Goal: Task Accomplishment & Management: Manage account settings

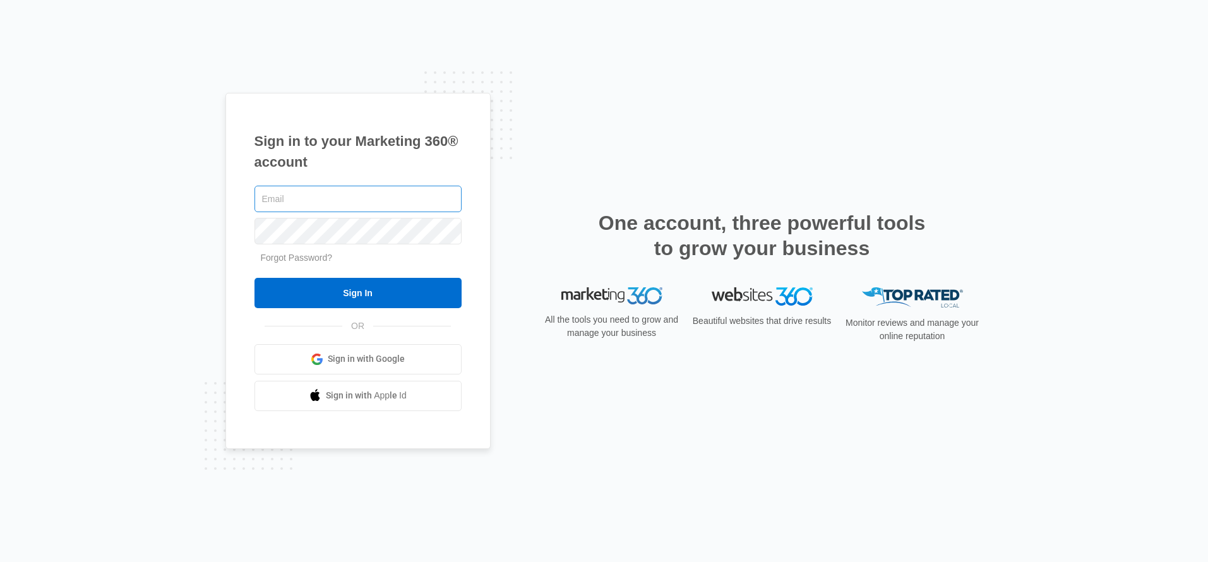
click at [359, 199] on input "text" at bounding box center [357, 199] width 207 height 27
type input "[EMAIL_ADDRESS][DOMAIN_NAME]"
click at [425, 370] on link "Sign in with Google" at bounding box center [357, 359] width 207 height 30
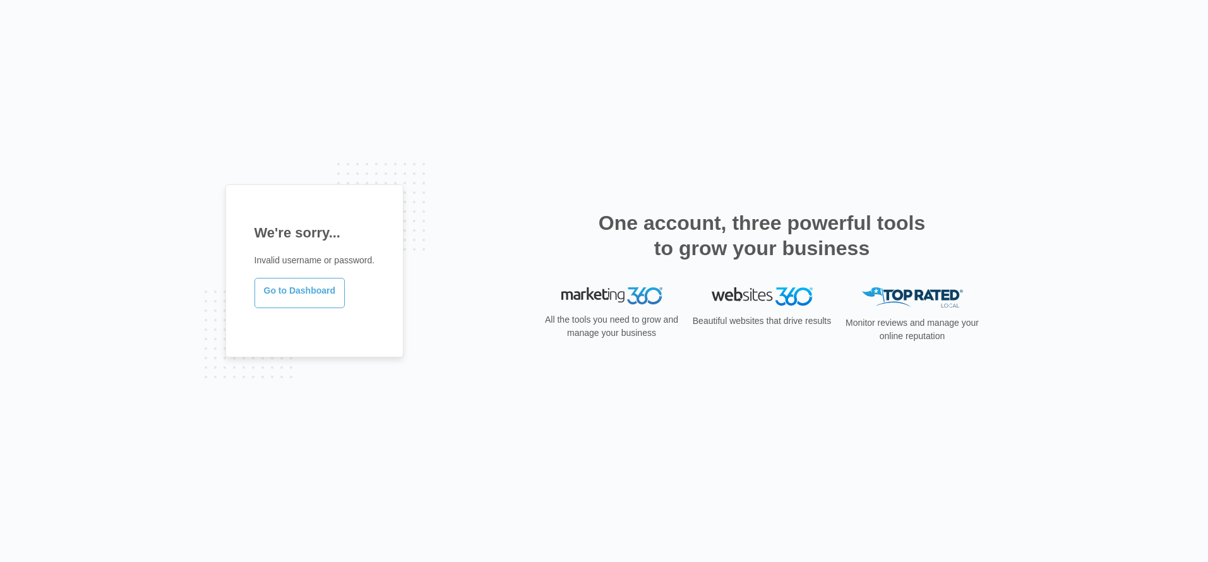
click at [306, 293] on link "Go to Dashboard" at bounding box center [299, 293] width 91 height 30
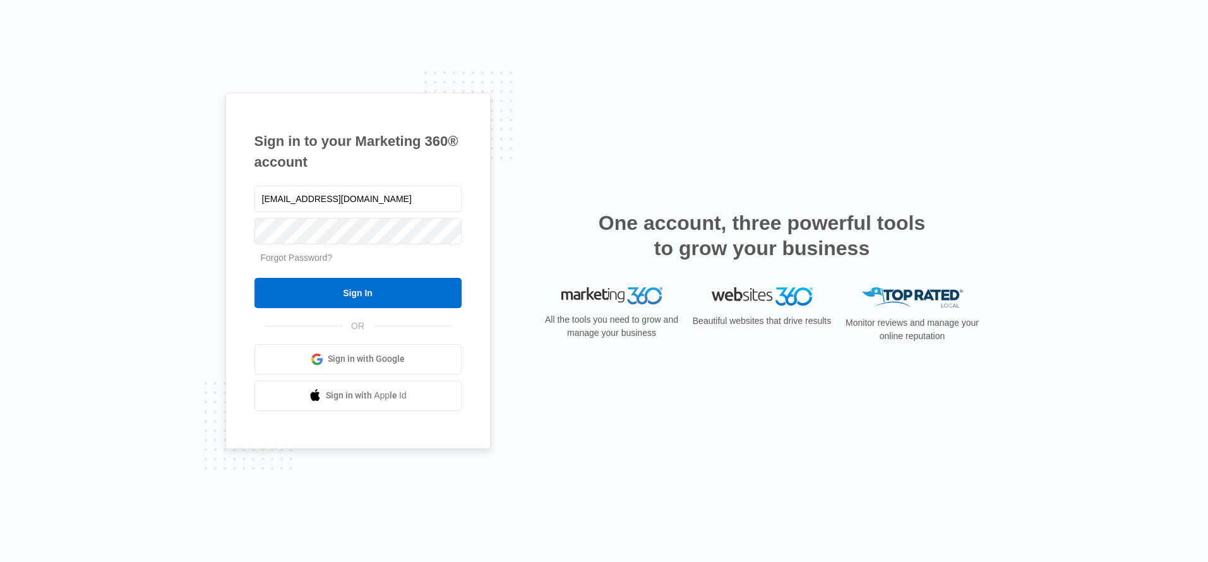
type input "info@georgiafoodies.com"
click at [254, 278] on input "Sign In" at bounding box center [357, 293] width 207 height 30
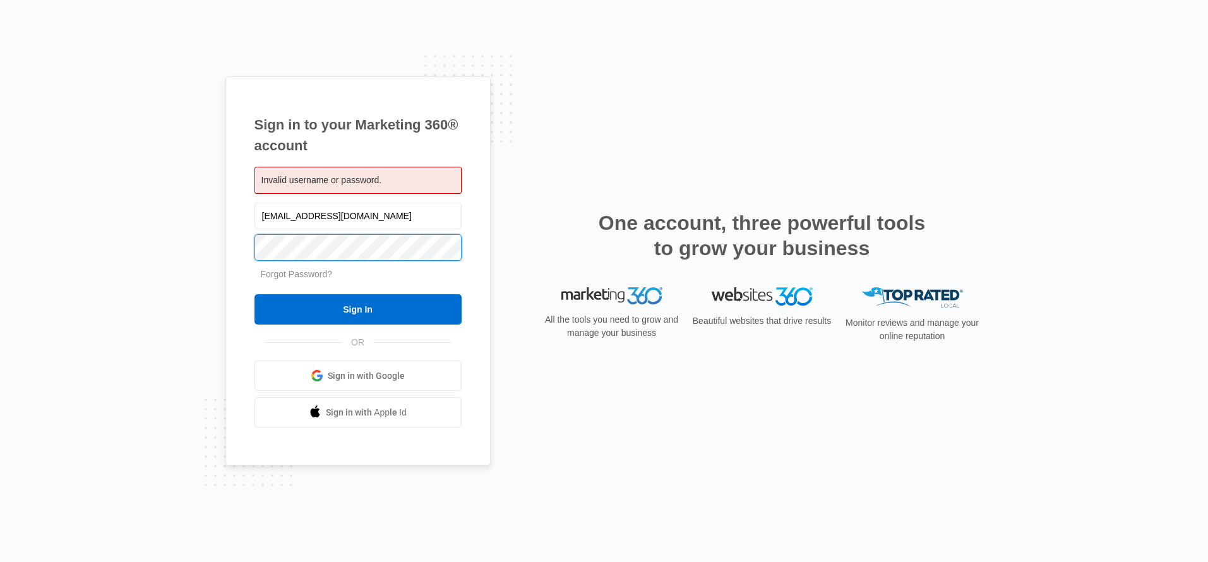
click at [254, 294] on input "Sign In" at bounding box center [357, 309] width 207 height 30
click at [376, 378] on span "Sign in with Google" at bounding box center [366, 375] width 77 height 13
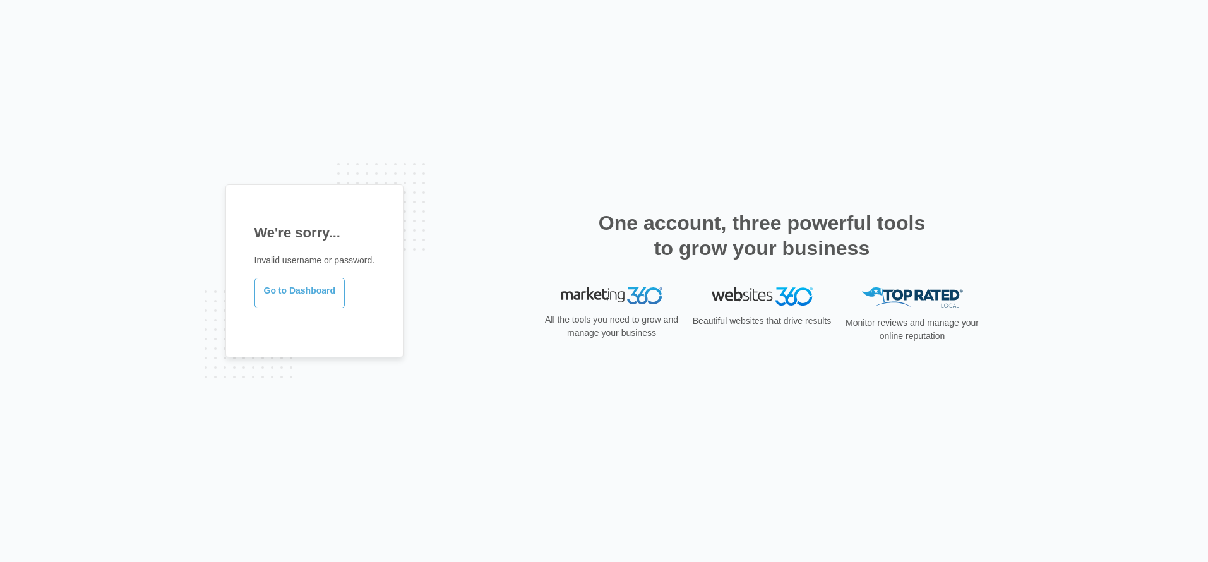
click at [295, 296] on link "Go to Dashboard" at bounding box center [299, 293] width 91 height 30
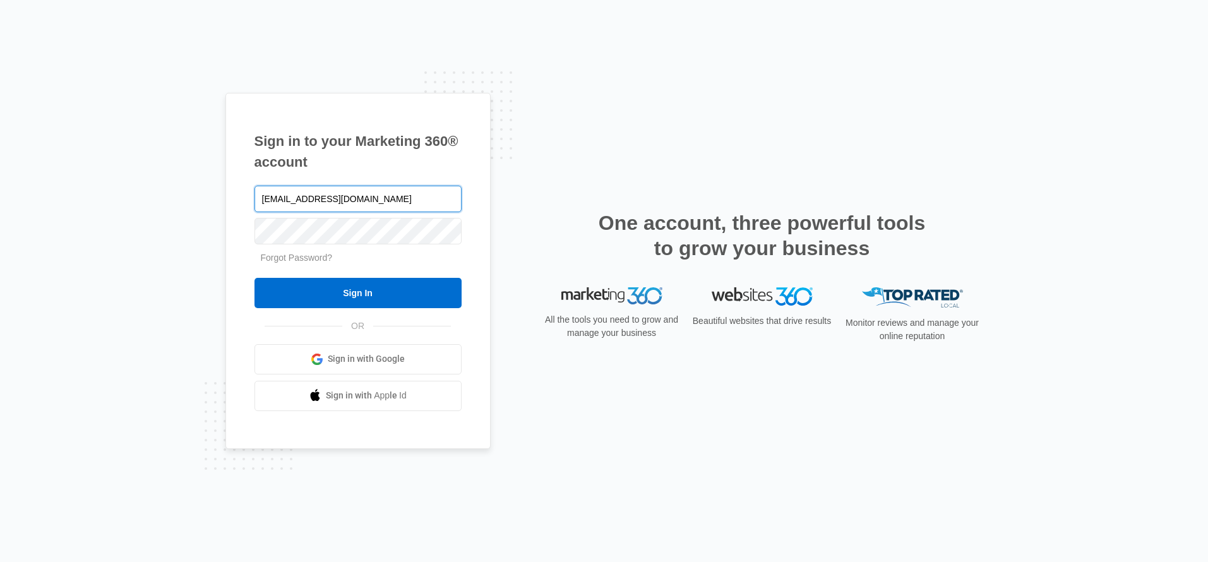
type input "[EMAIL_ADDRESS][DOMAIN_NAME]"
click at [254, 278] on input "Sign In" at bounding box center [357, 293] width 207 height 30
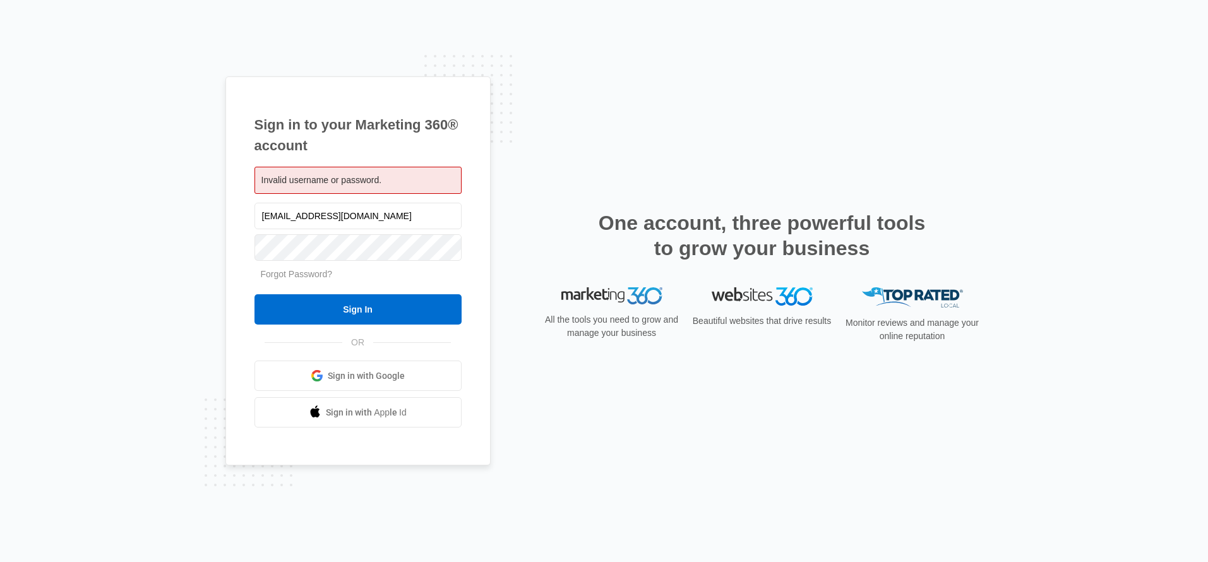
click at [379, 374] on span "Sign in with Google" at bounding box center [366, 375] width 77 height 13
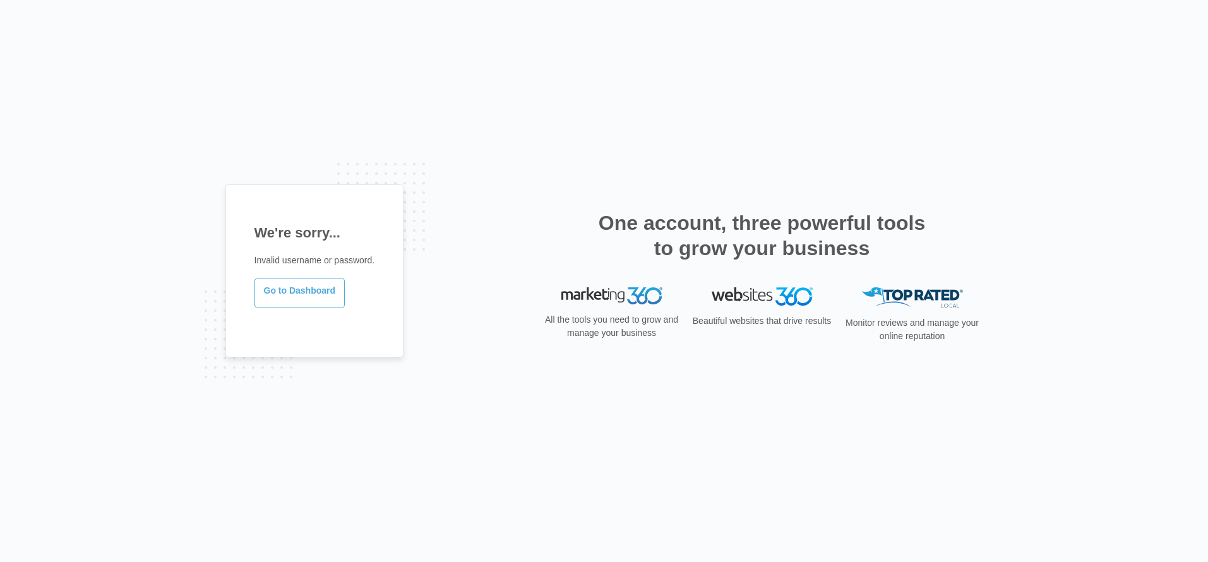
click at [306, 295] on link "Go to Dashboard" at bounding box center [299, 293] width 91 height 30
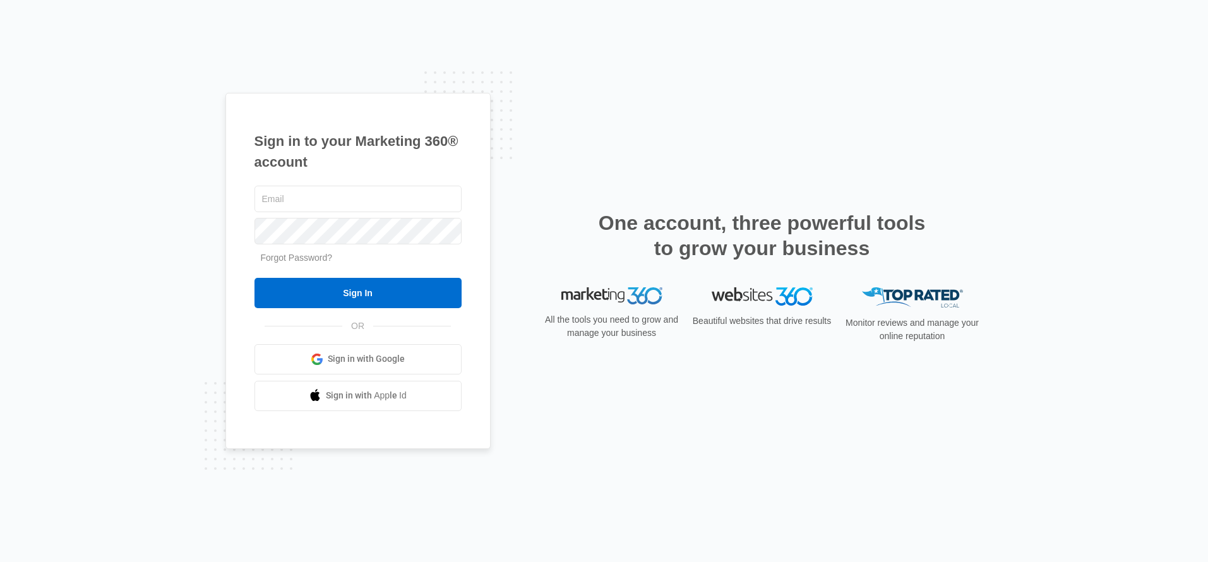
click at [285, 258] on link "Forgot Password?" at bounding box center [297, 258] width 72 height 10
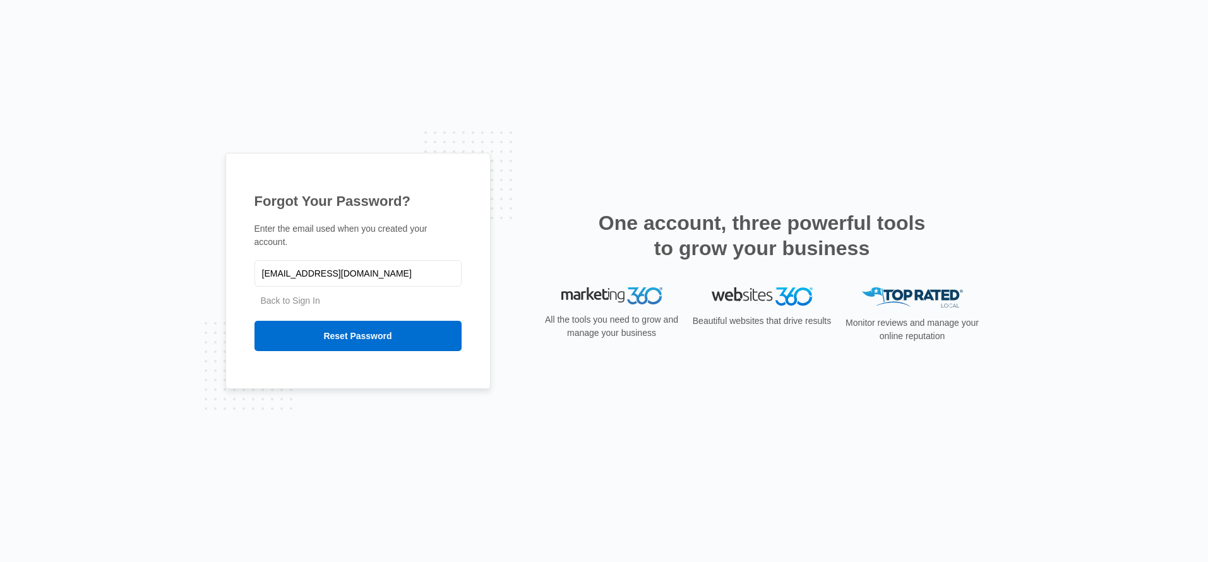
type input "[EMAIL_ADDRESS][DOMAIN_NAME]"
click at [254, 321] on input "Reset Password" at bounding box center [357, 336] width 207 height 30
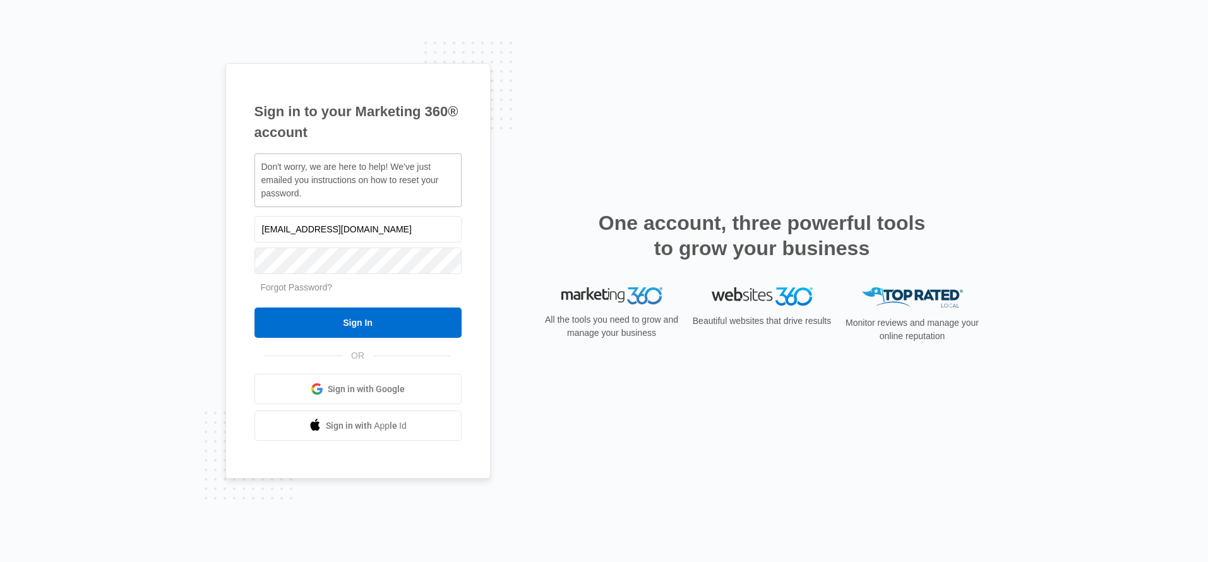
click at [353, 384] on span "Sign in with Google" at bounding box center [366, 389] width 77 height 13
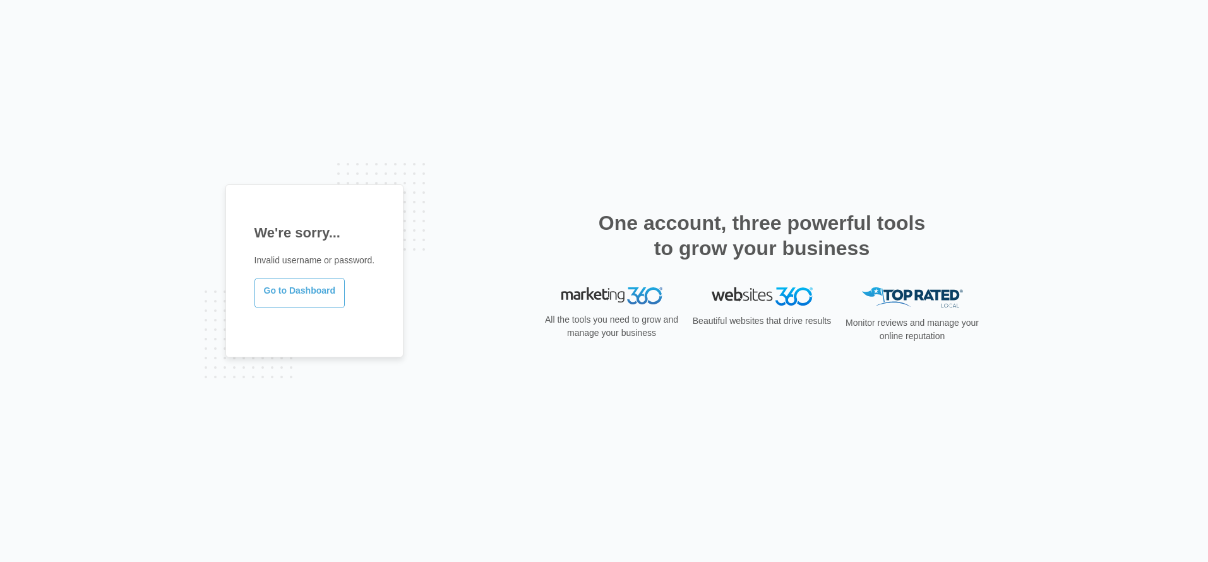
click at [299, 294] on link "Go to Dashboard" at bounding box center [299, 293] width 91 height 30
